Goal: Information Seeking & Learning: Learn about a topic

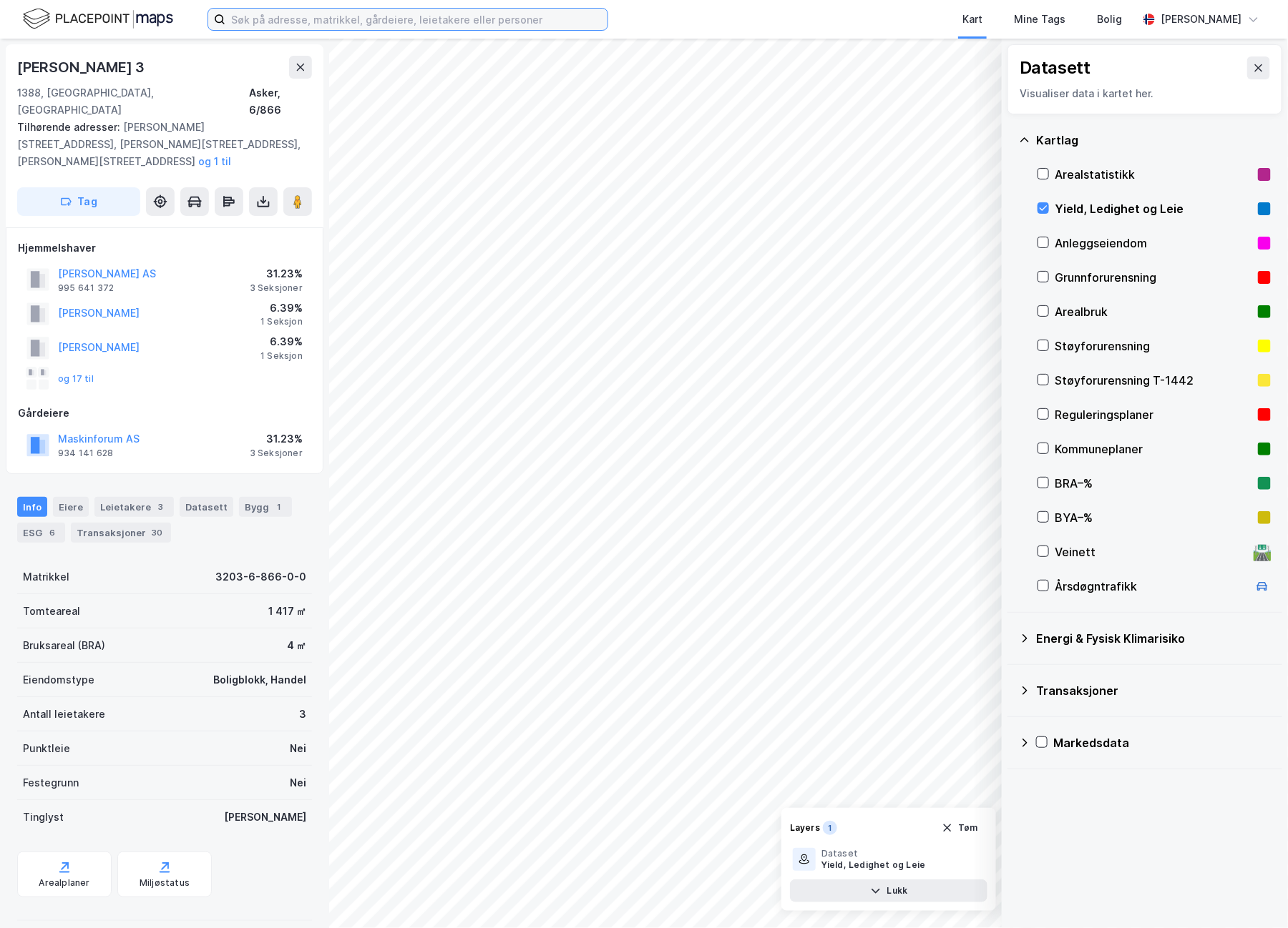
click at [276, 28] on input at bounding box center [417, 19] width 382 height 22
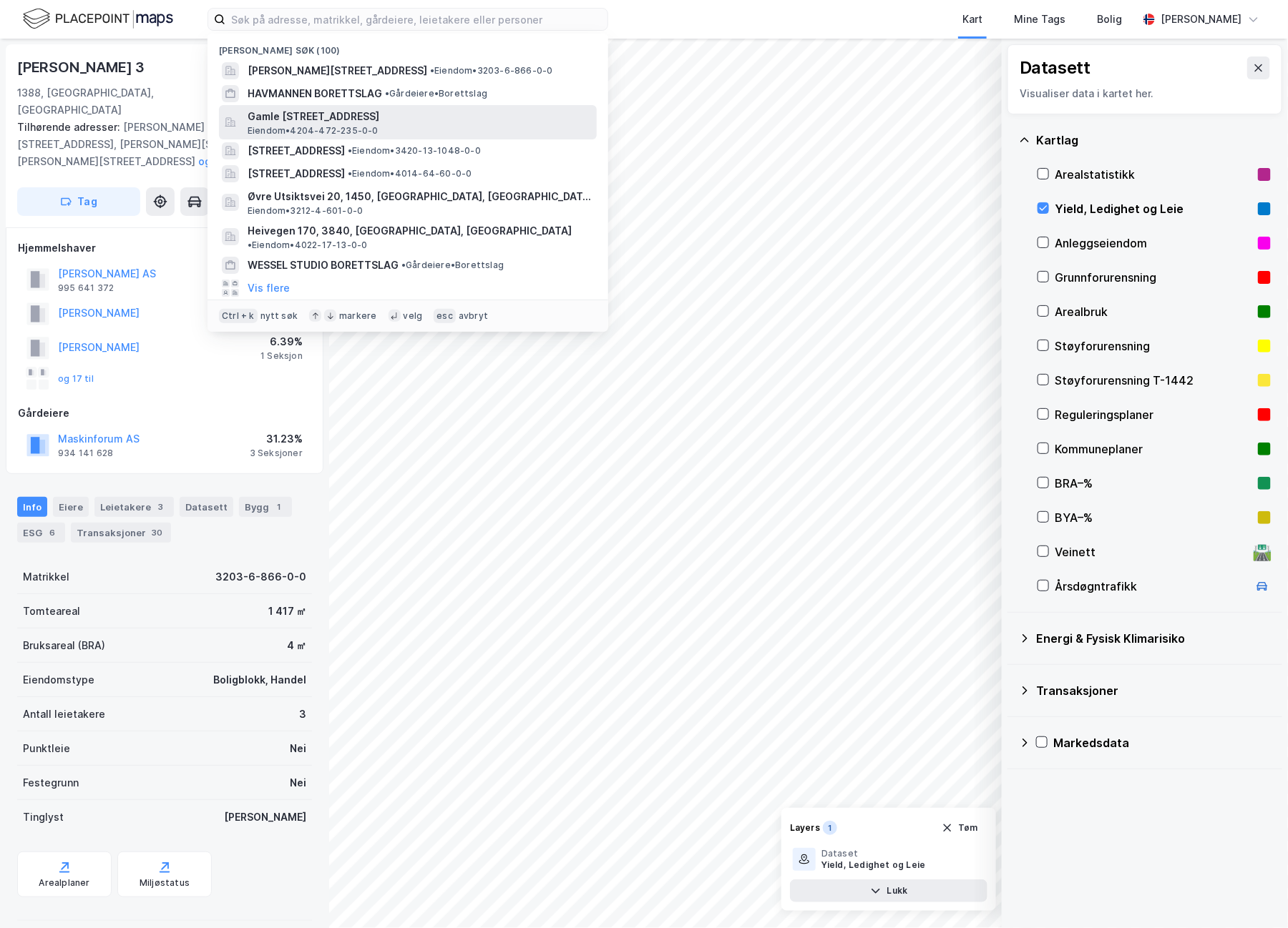
click at [360, 118] on span "Gamle [STREET_ADDRESS]" at bounding box center [418, 116] width 344 height 17
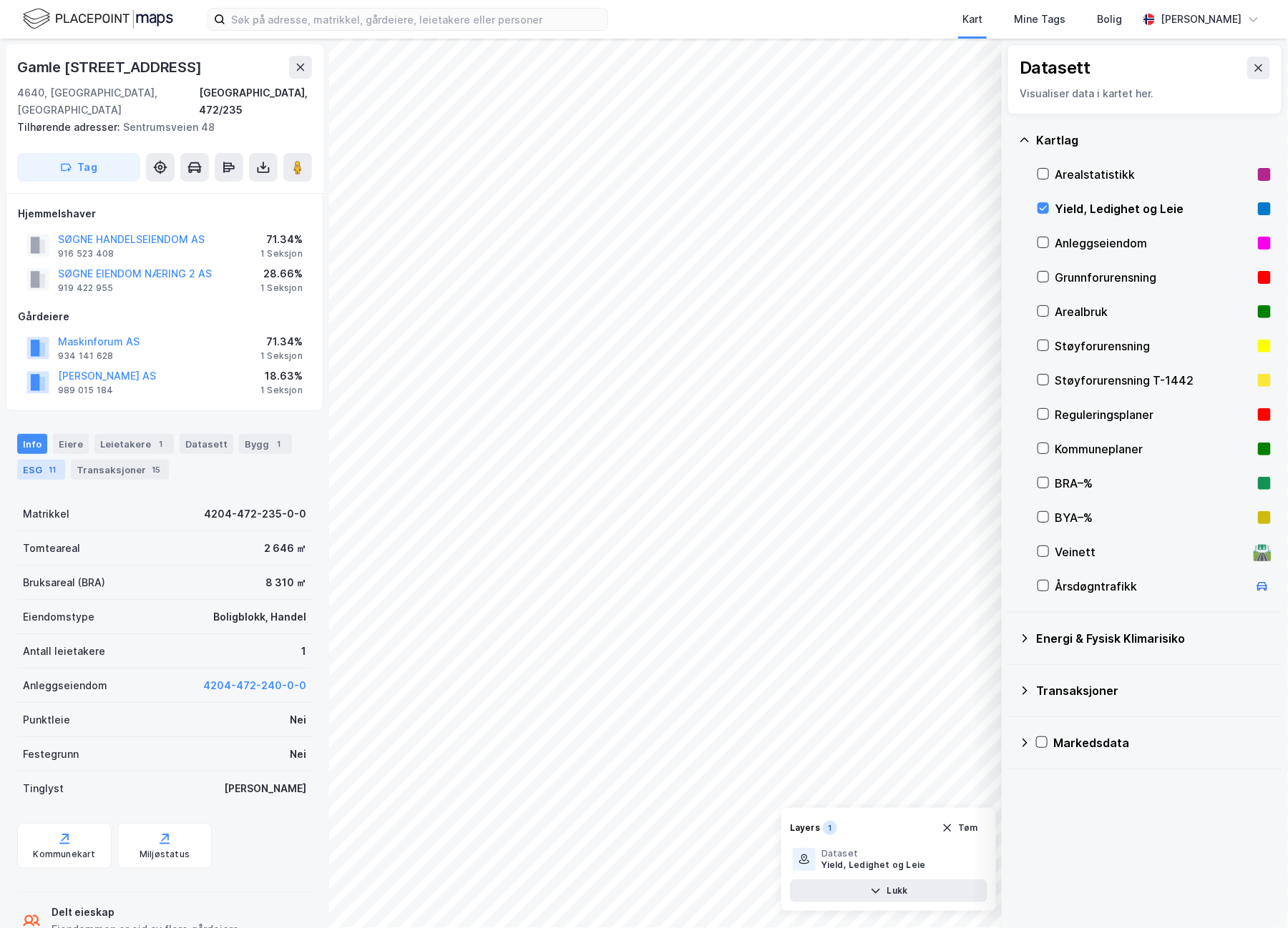
click at [53, 463] on div "11" at bounding box center [52, 470] width 15 height 15
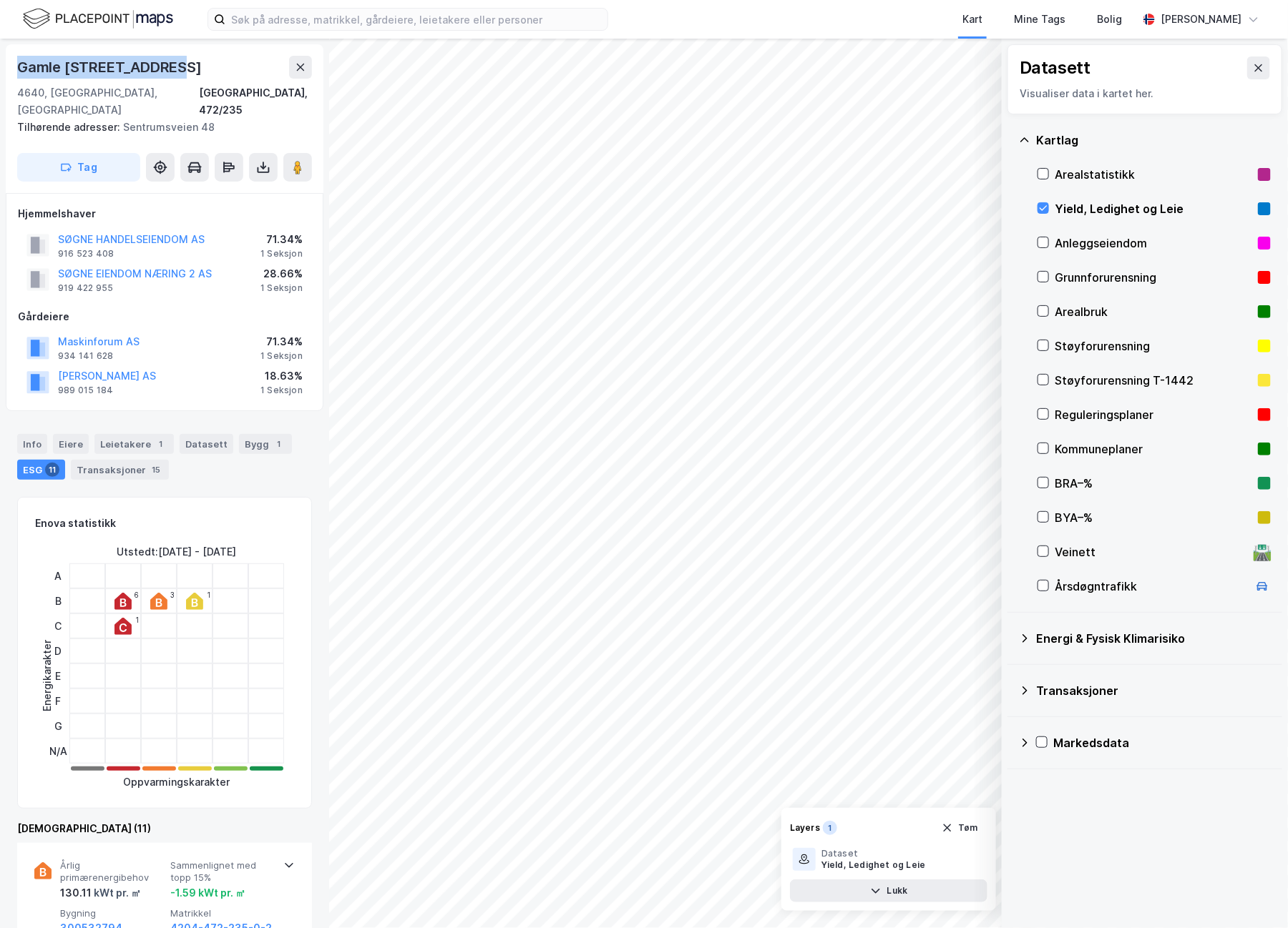
drag, startPoint x: 177, startPoint y: 76, endPoint x: 16, endPoint y: 69, distance: 161.2
click at [17, 69] on div "Gamle [STREET_ADDRESS]" at bounding box center [164, 67] width 294 height 23
copy div "Gamle [STREET_ADDRESS]"
click at [40, 434] on div "Info" at bounding box center [32, 443] width 30 height 20
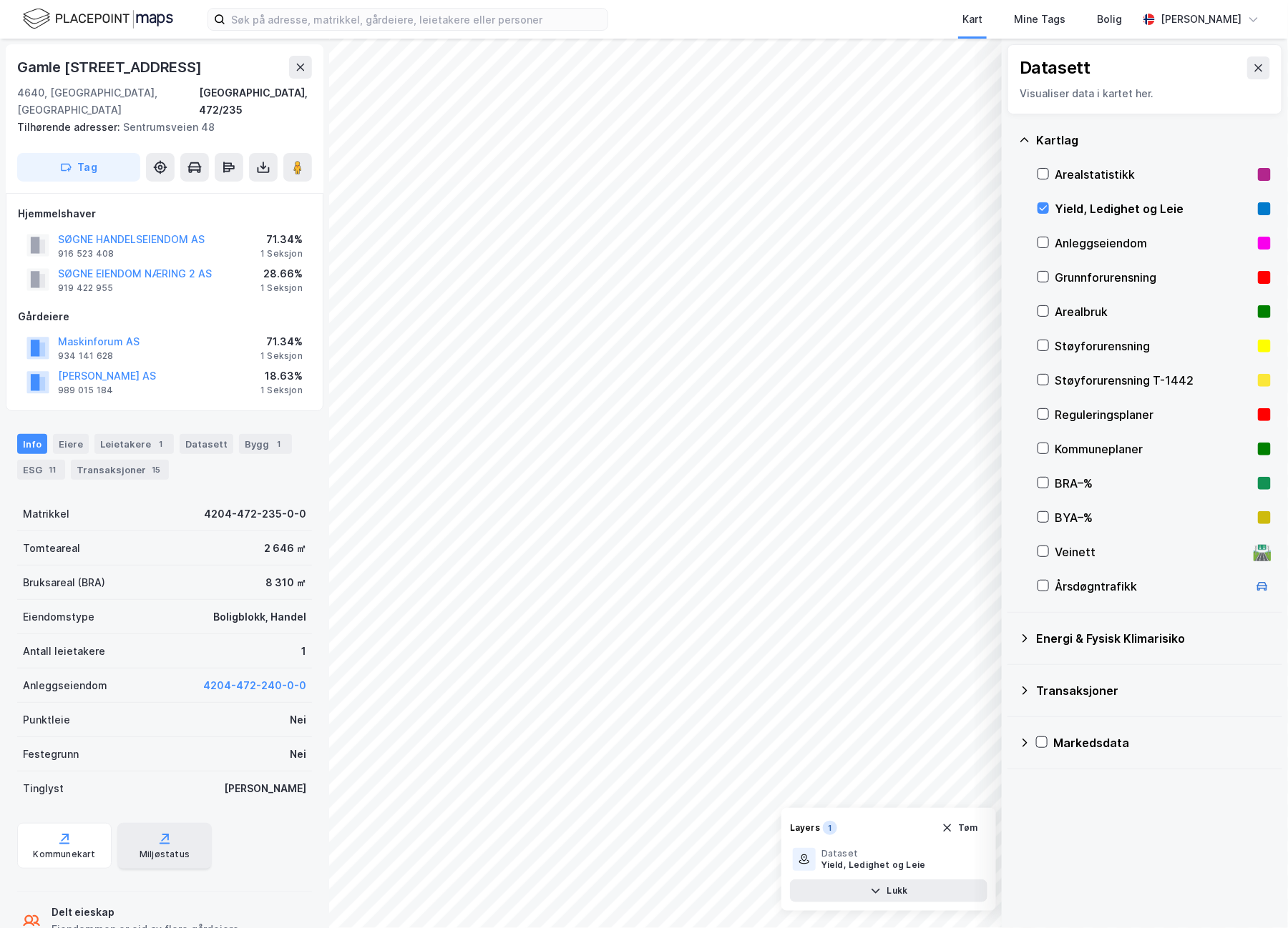
click at [185, 831] on div "Miljøstatus" at bounding box center [164, 845] width 95 height 46
